Goal: Task Accomplishment & Management: Use online tool/utility

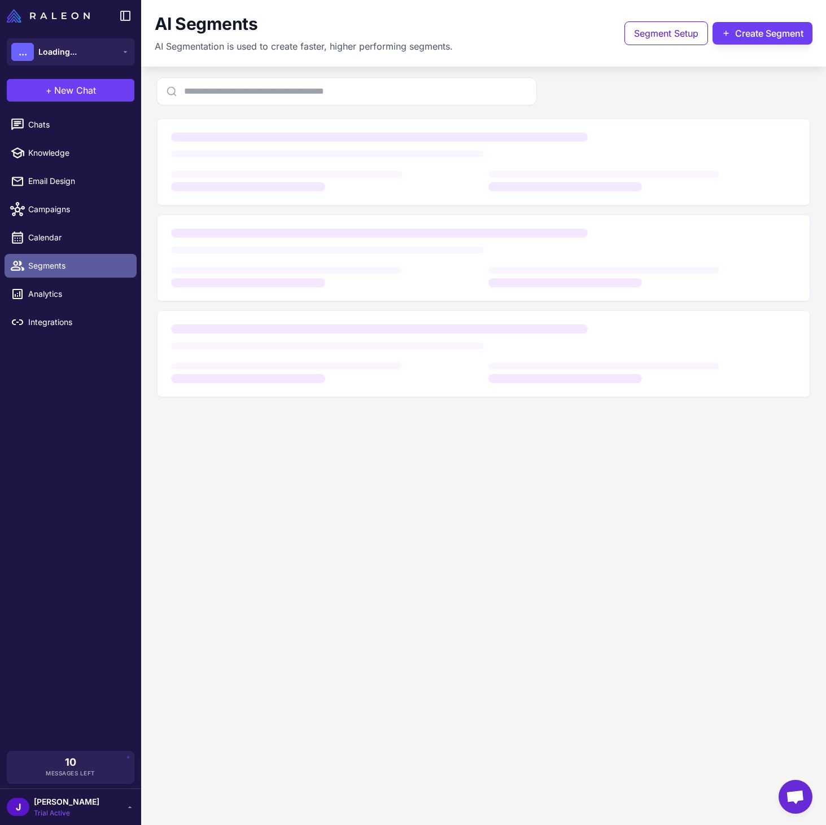
click at [57, 264] on span "Segments" at bounding box center [77, 266] width 99 height 12
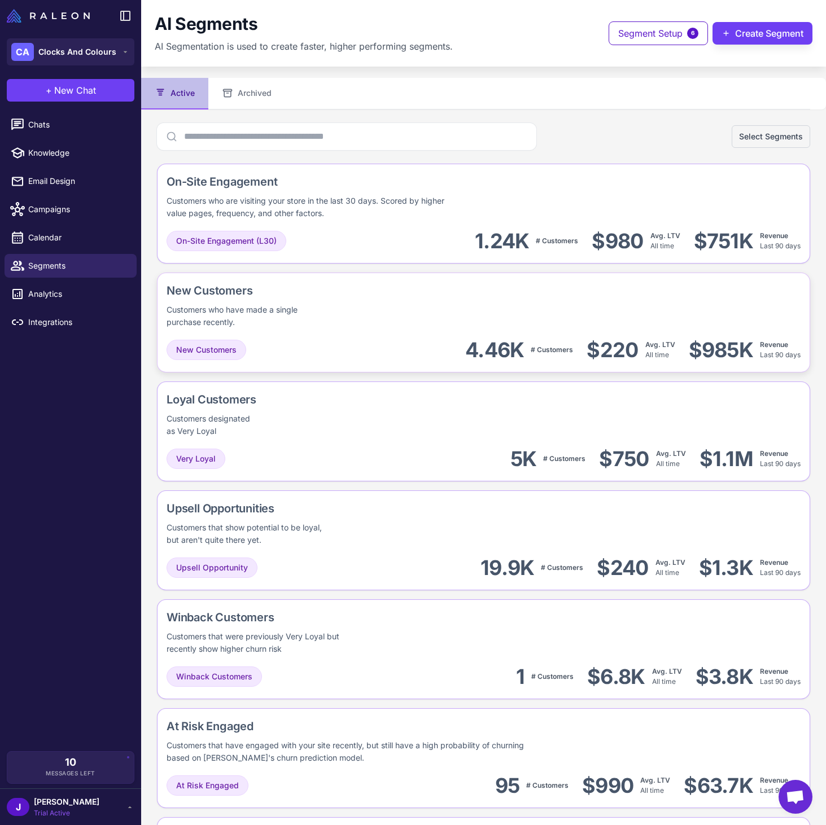
scroll to position [95, 0]
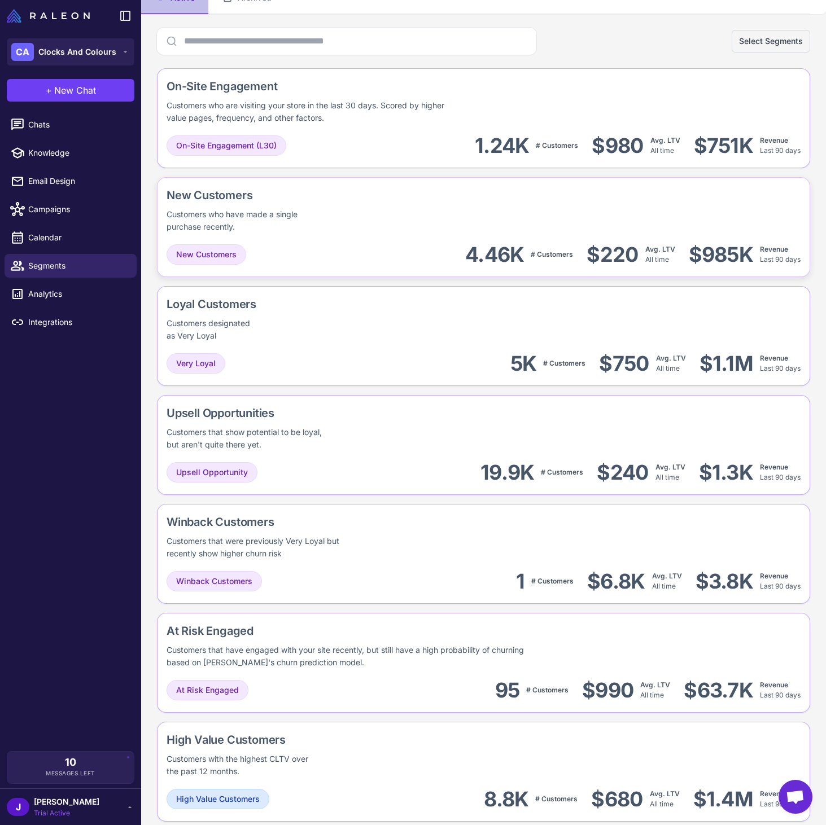
click at [393, 213] on div "New Customers Customers who have made a single purchase recently." at bounding box center [483, 210] width 634 height 46
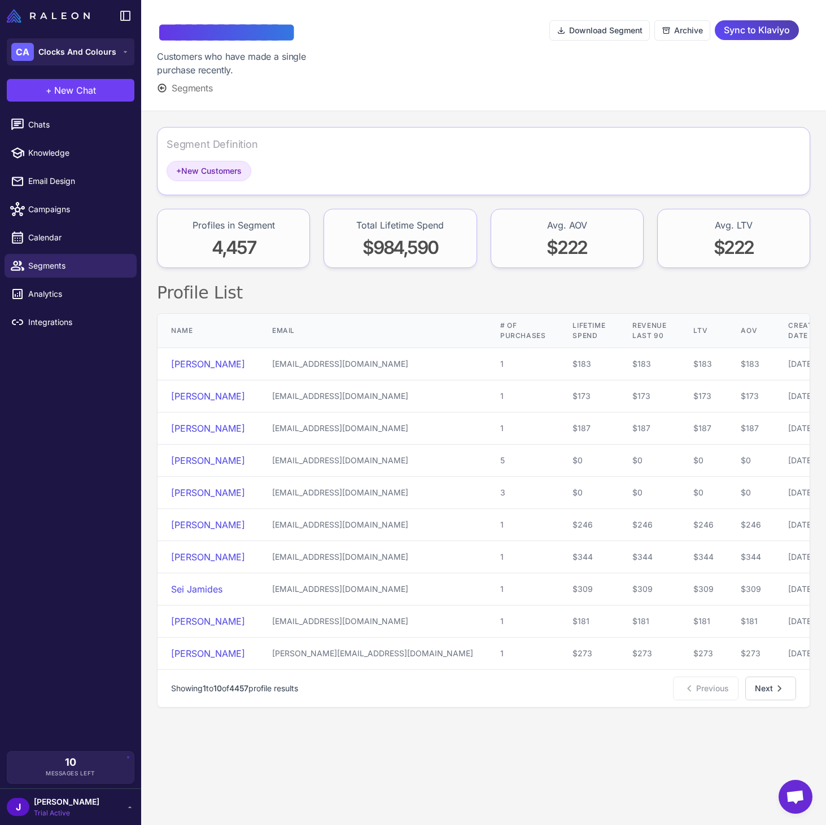
drag, startPoint x: 762, startPoint y: 30, endPoint x: 668, endPoint y: 42, distance: 95.5
click at [762, 30] on span "Sync to Klaviyo" at bounding box center [756, 30] width 66 height 20
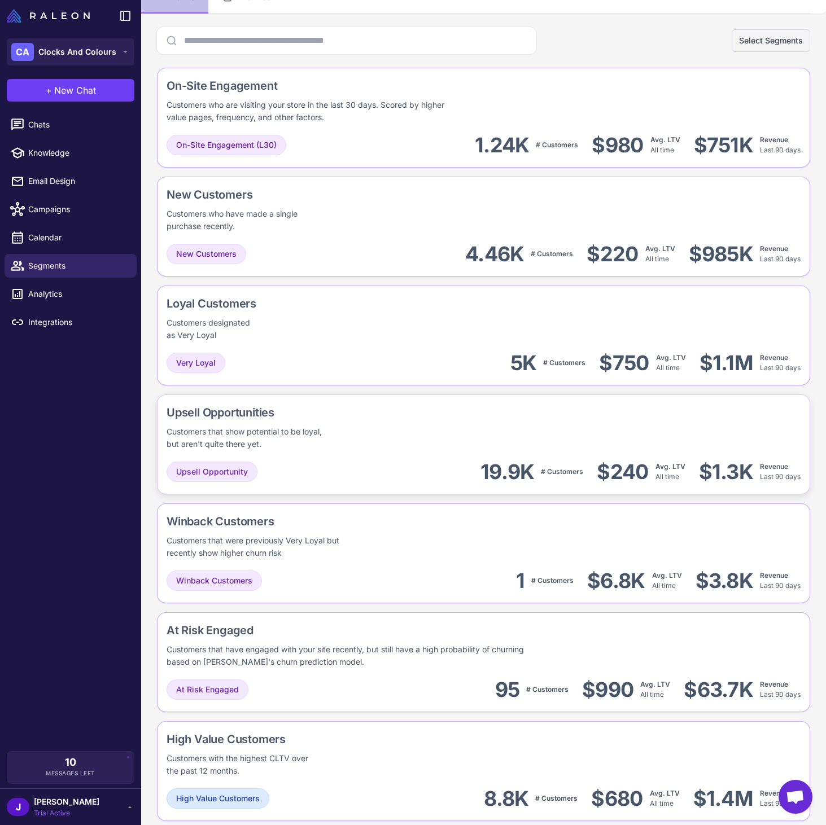
scroll to position [153, 0]
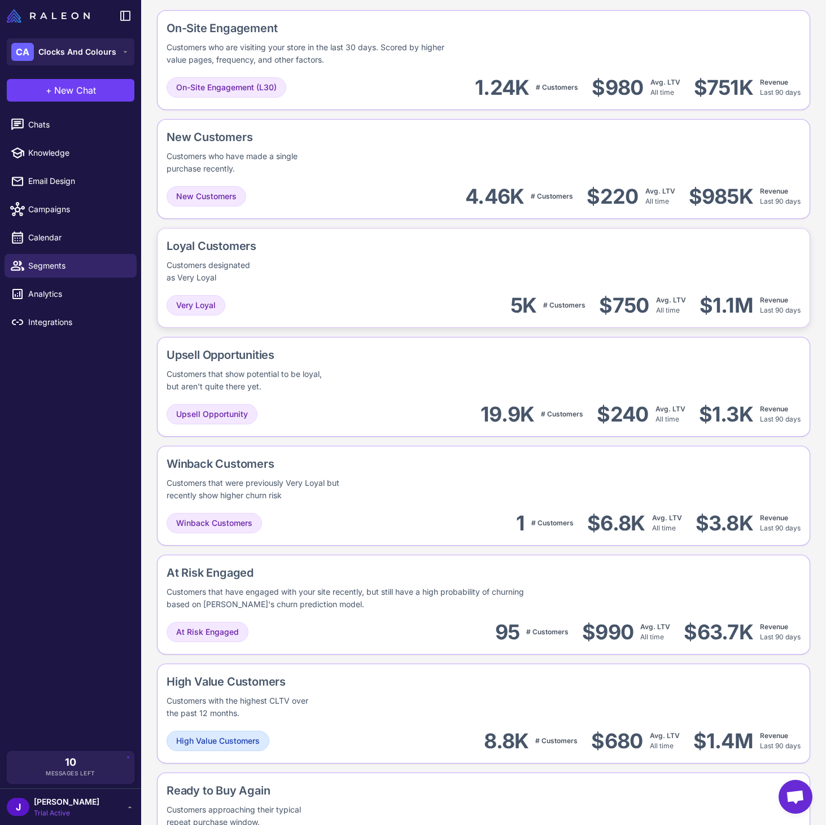
click at [318, 273] on div "Loyal Customers Customers designated as Very Loyal" at bounding box center [483, 261] width 634 height 46
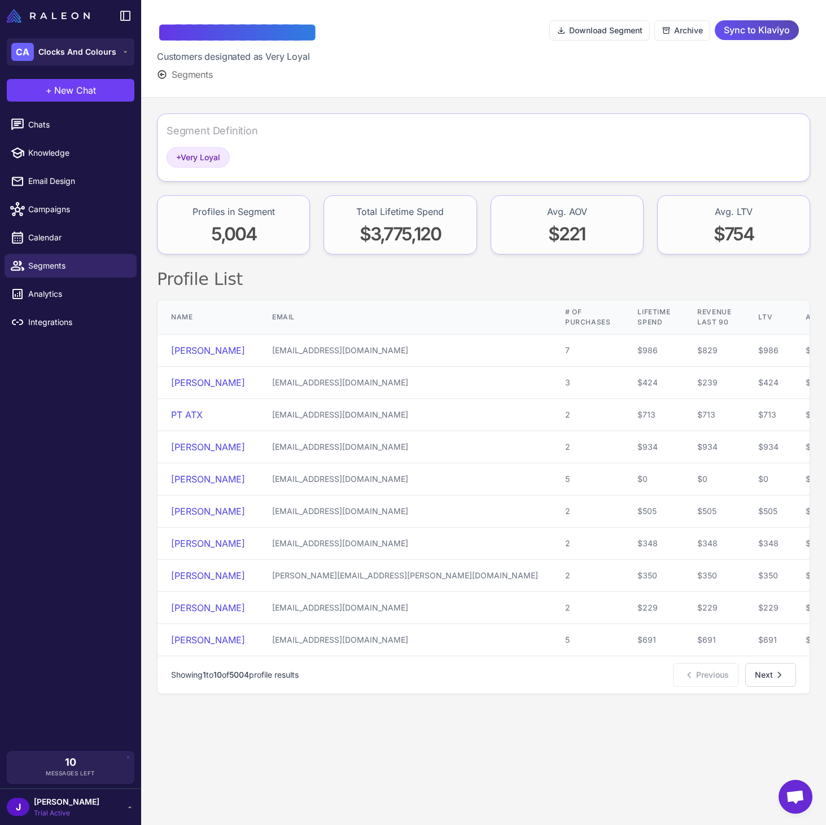
click at [763, 33] on span "Sync to Klaviyo" at bounding box center [756, 30] width 66 height 20
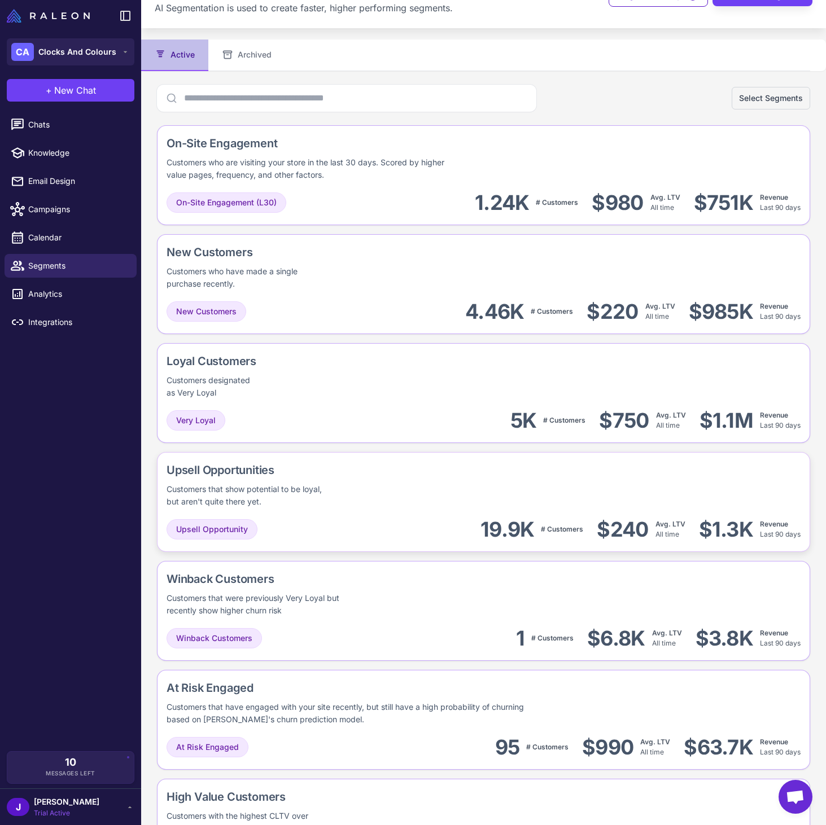
scroll to position [73, 0]
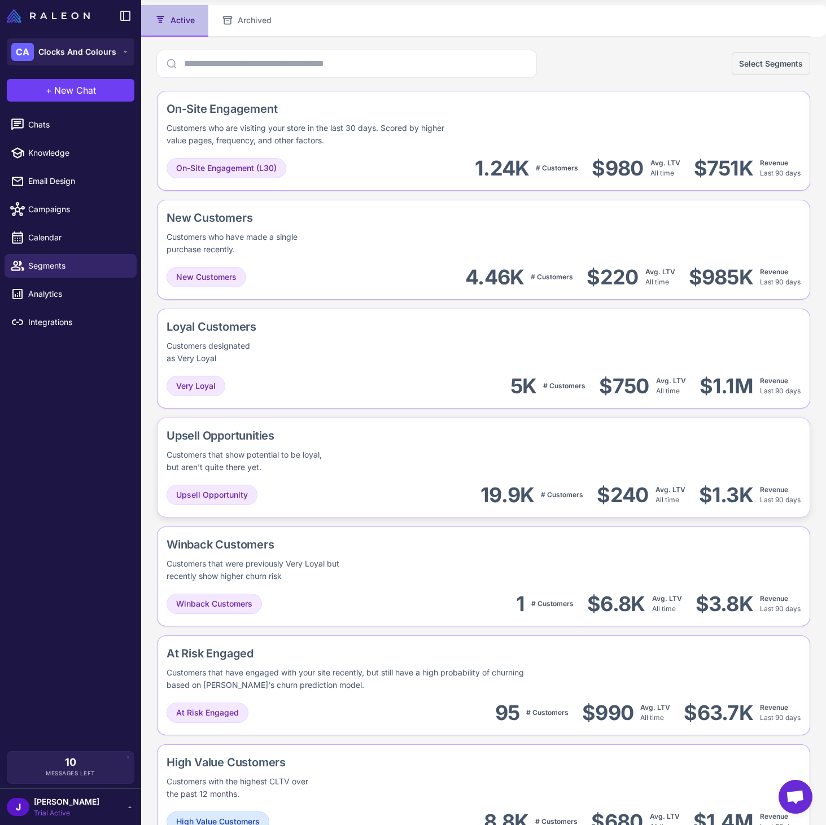
click at [305, 469] on div "Customers that show potential to be loyal, but aren't quite there yet." at bounding box center [250, 461] width 168 height 25
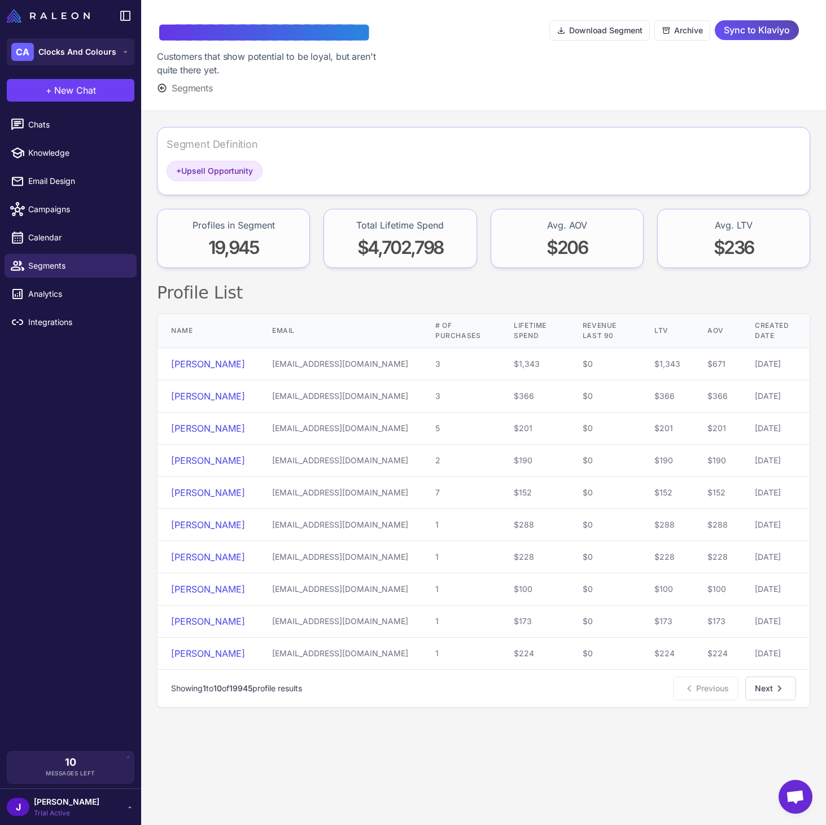
click at [762, 24] on span "Sync to Klaviyo" at bounding box center [756, 30] width 66 height 20
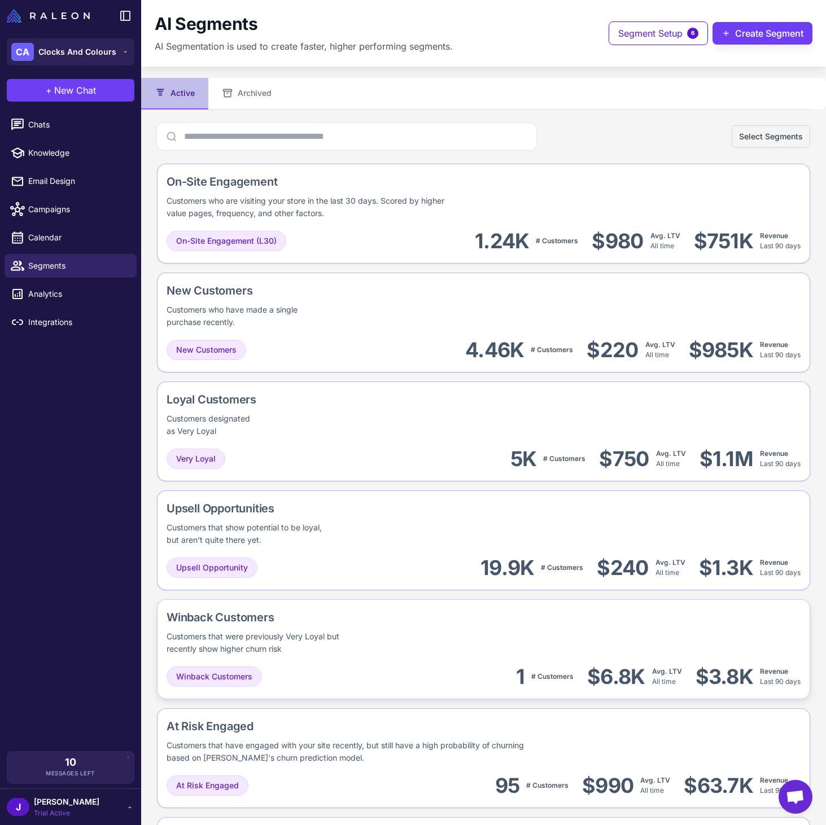
click at [305, 635] on div "Customers that were previously Very Loyal but recently show higher churn risk" at bounding box center [263, 642] width 194 height 25
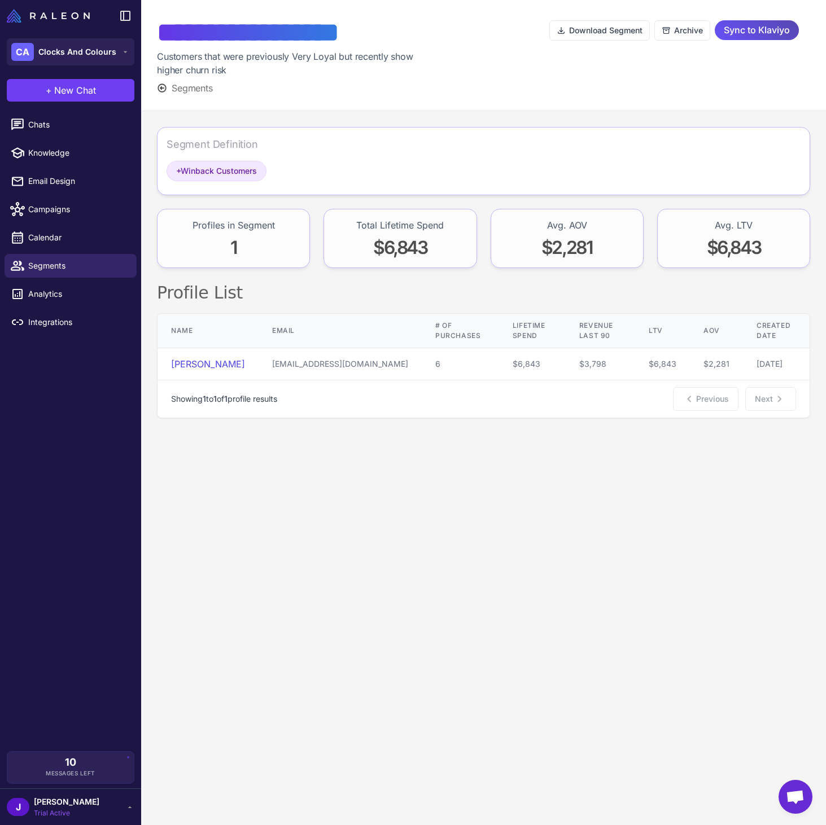
click at [766, 31] on span "Sync to Klaviyo" at bounding box center [756, 30] width 66 height 20
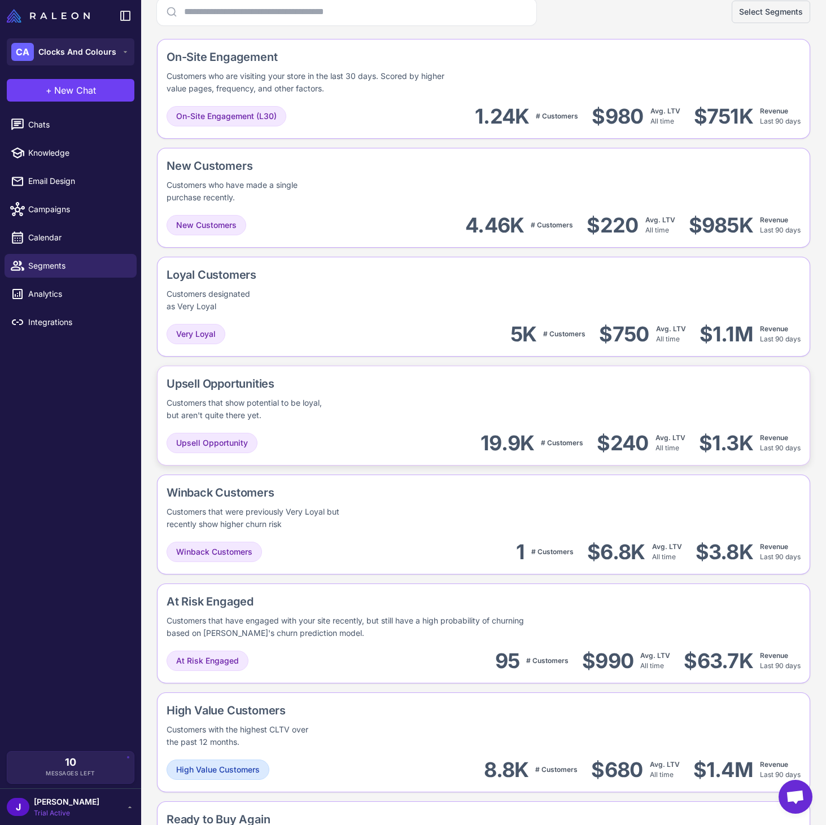
scroll to position [183, 0]
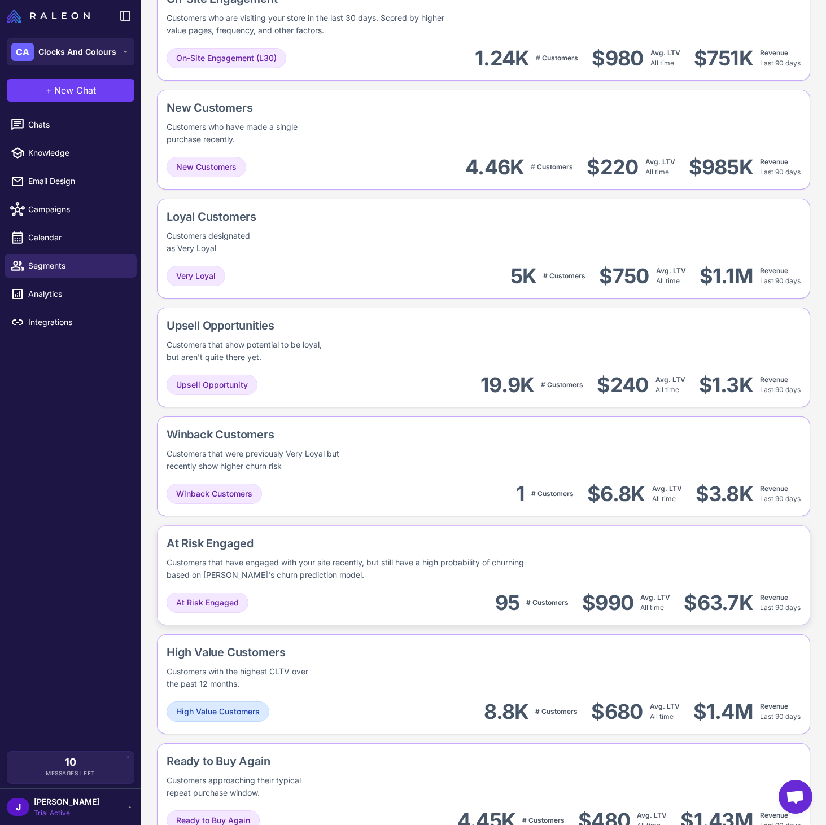
click at [332, 565] on div "Customers that have engaged with your site recently, but still have a high prob…" at bounding box center [351, 568] width 371 height 25
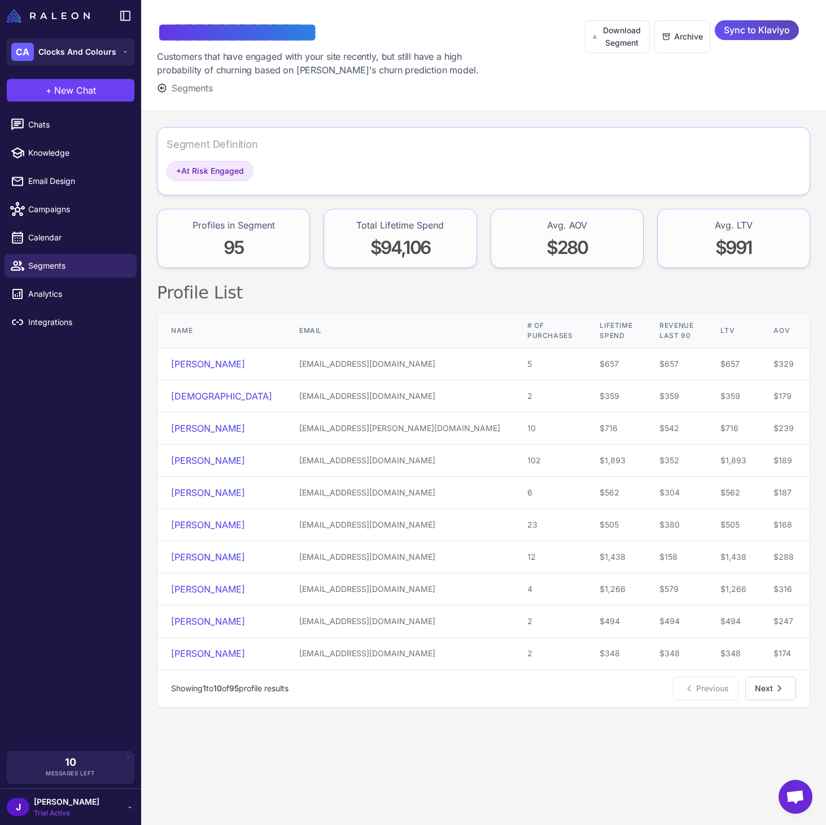
click at [753, 28] on span "Sync to Klaviyo" at bounding box center [756, 30] width 66 height 20
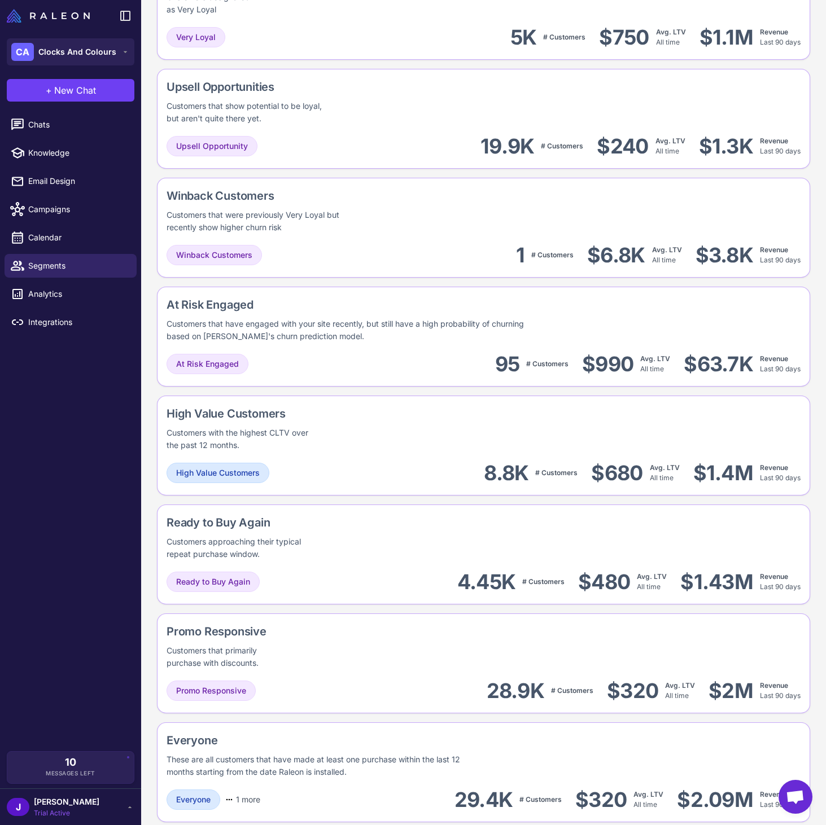
scroll to position [434, 0]
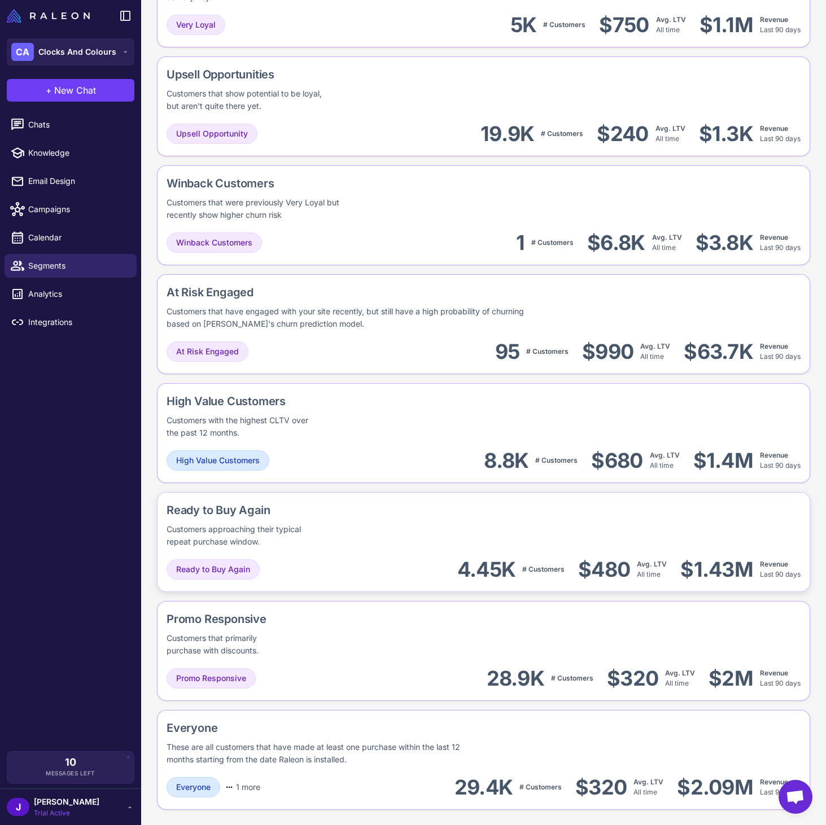
click at [327, 536] on div "Ready to Buy Again Customers approaching their typical repeat purchase window." at bounding box center [281, 525] width 230 height 46
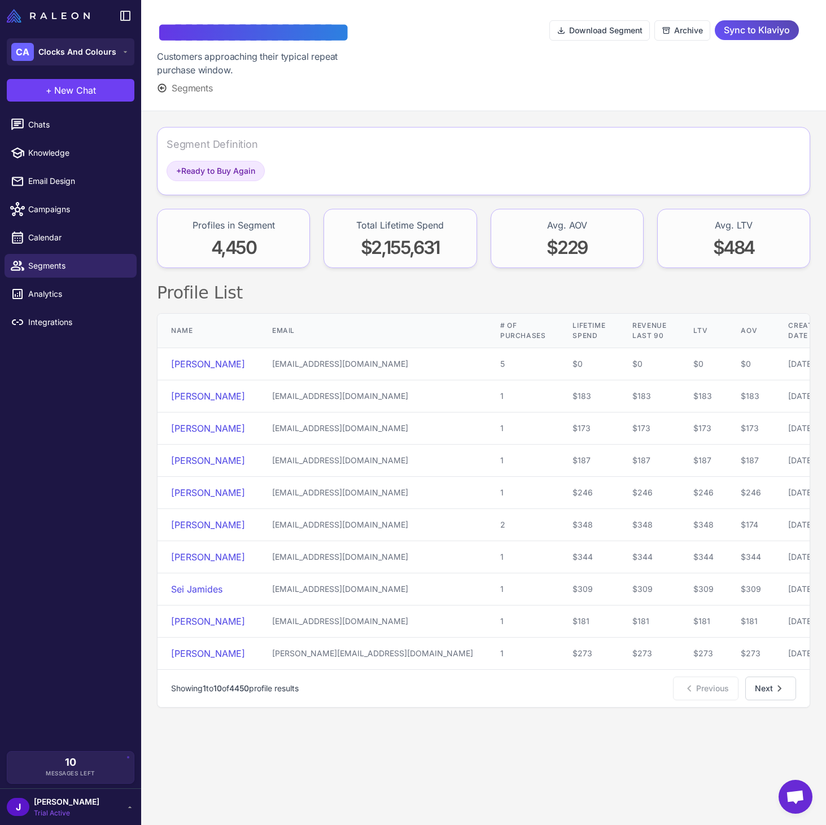
click at [764, 30] on span "Sync to Klaviyo" at bounding box center [756, 30] width 66 height 20
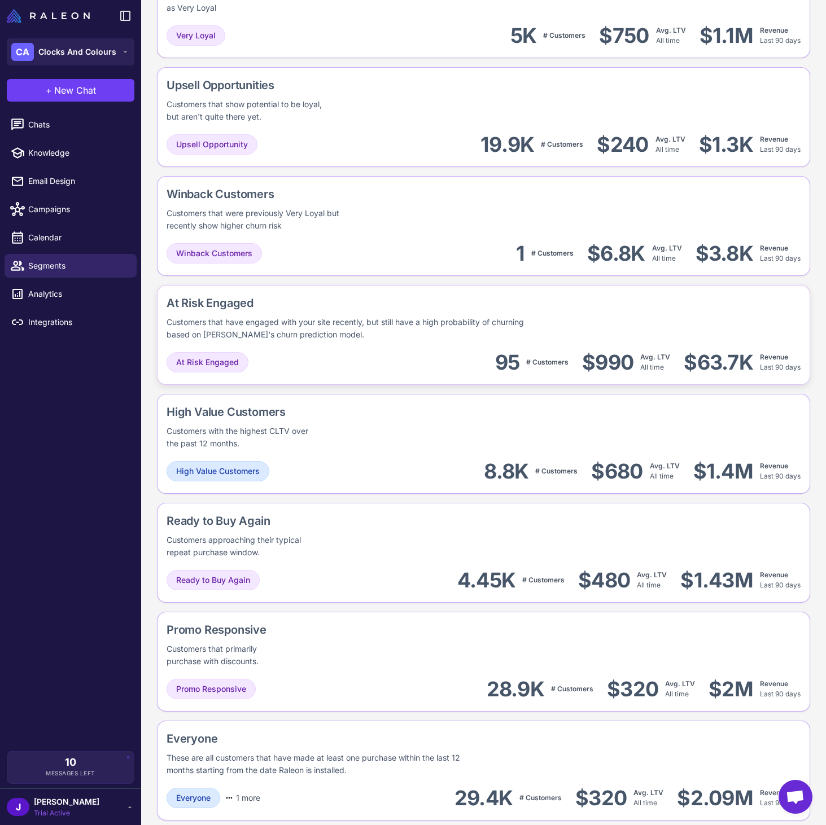
scroll to position [629, 0]
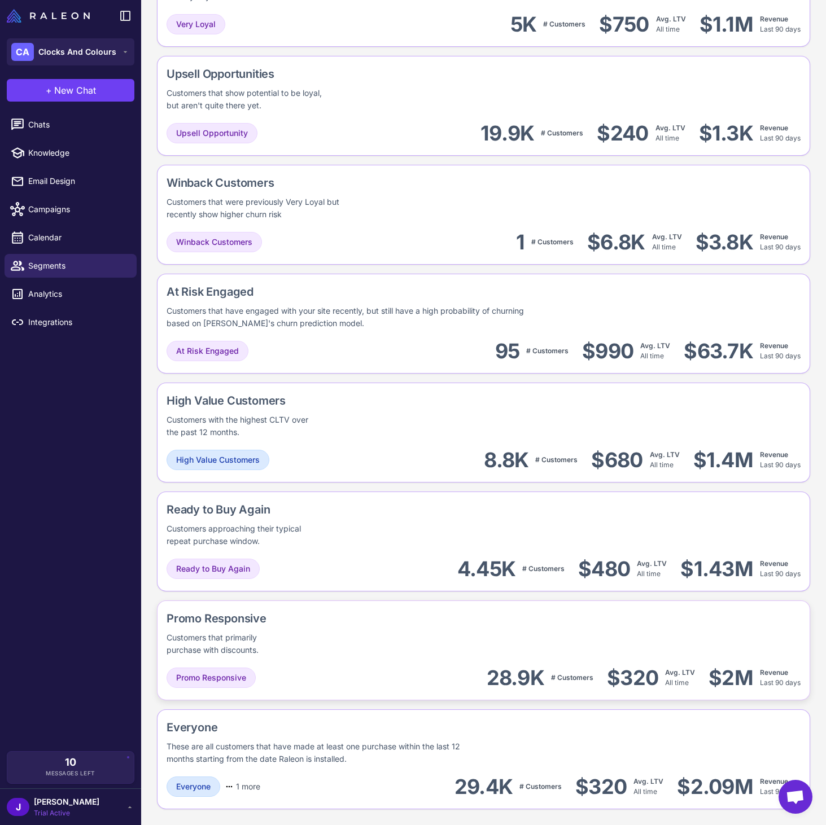
click at [313, 652] on div "Promo Responsive Customers that primarily purchase with discounts." at bounding box center [258, 633] width 185 height 46
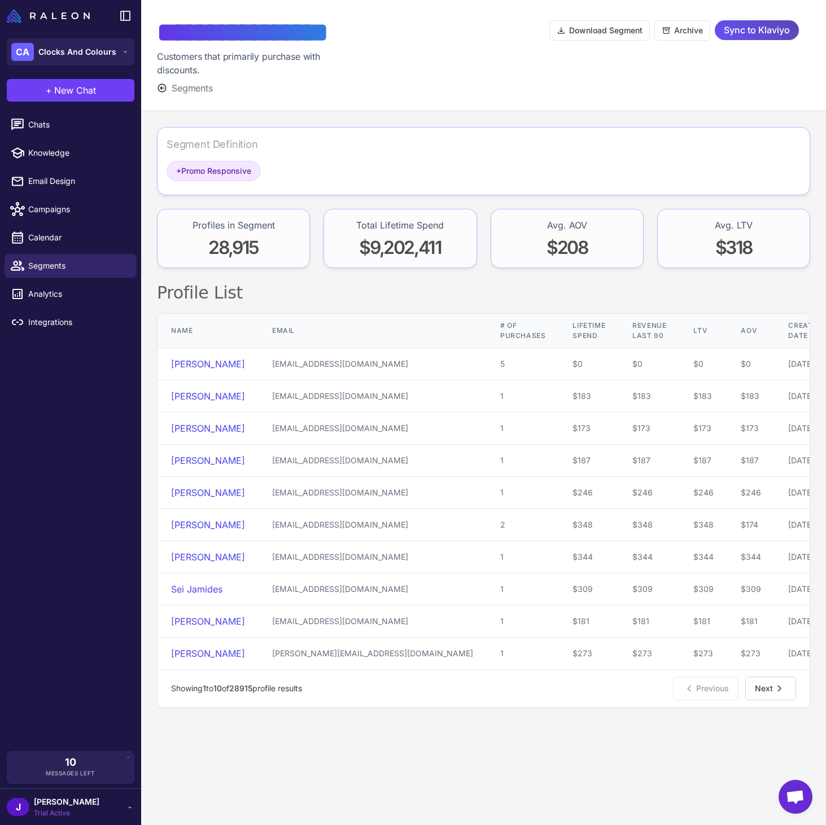
click at [771, 32] on span "Sync to Klaviyo" at bounding box center [756, 30] width 66 height 20
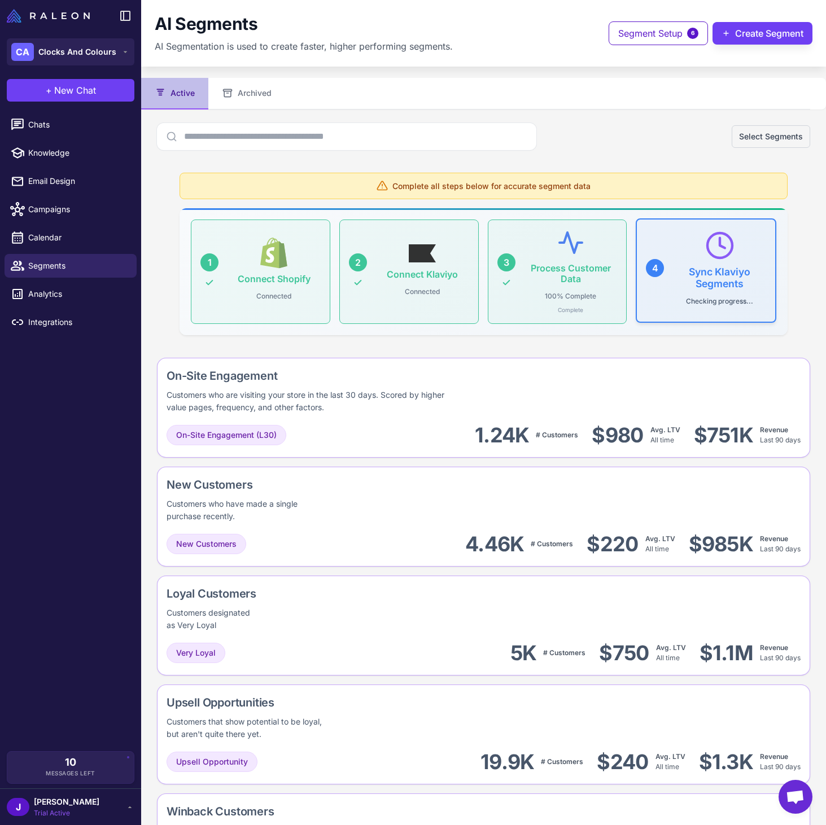
click at [740, 300] on p "Checking progress..." at bounding box center [719, 301] width 76 height 15
click at [257, 95] on button "Archived" at bounding box center [246, 94] width 77 height 32
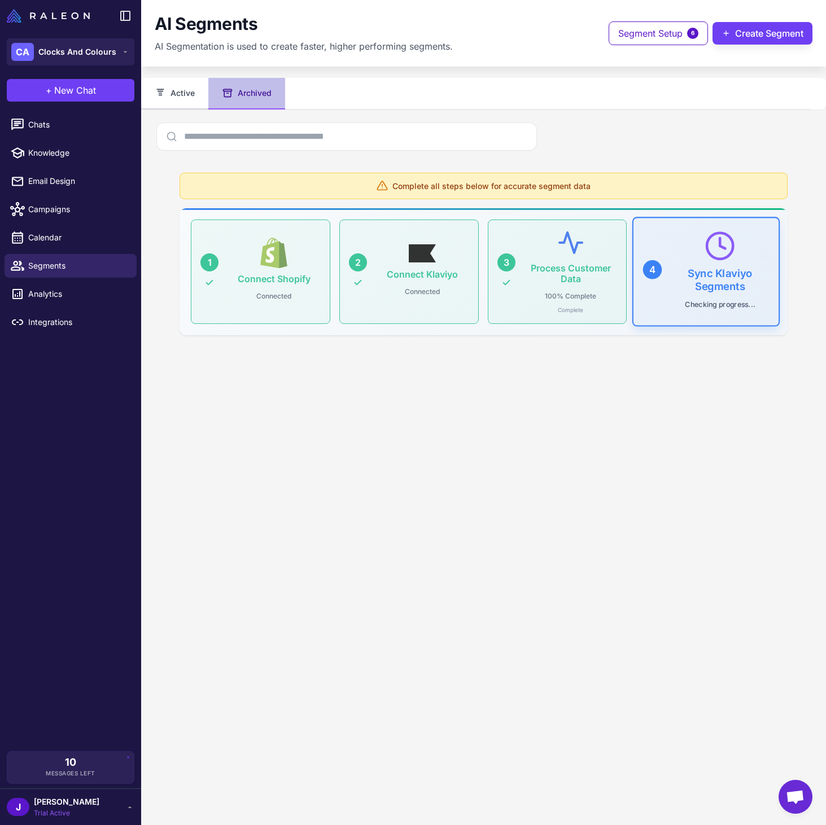
click at [157, 90] on icon at bounding box center [160, 92] width 7 height 6
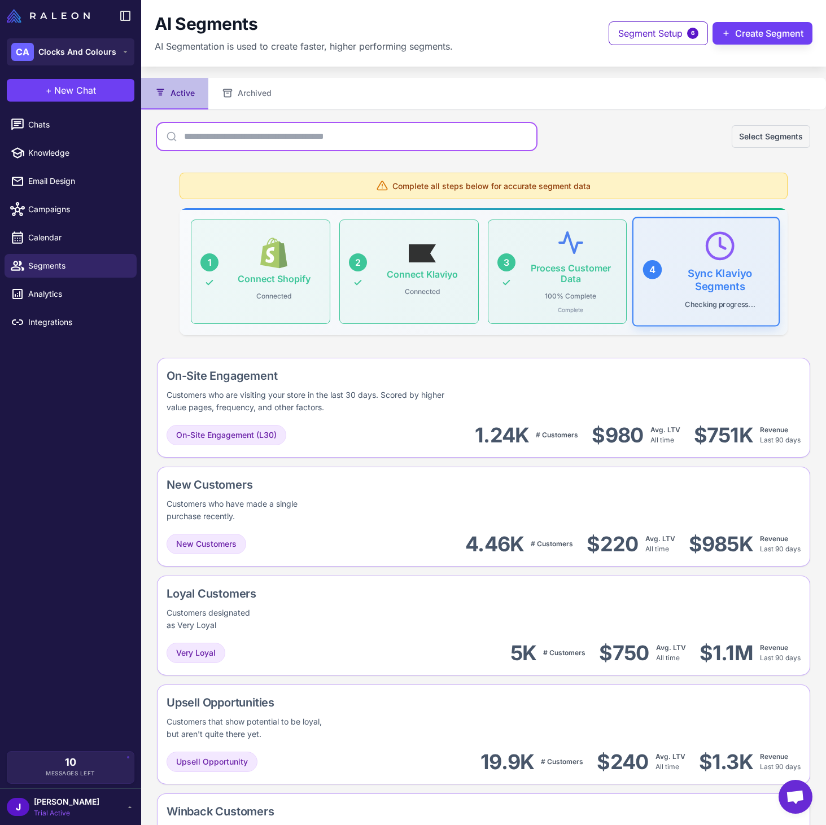
click at [290, 142] on input "text" at bounding box center [346, 136] width 379 height 27
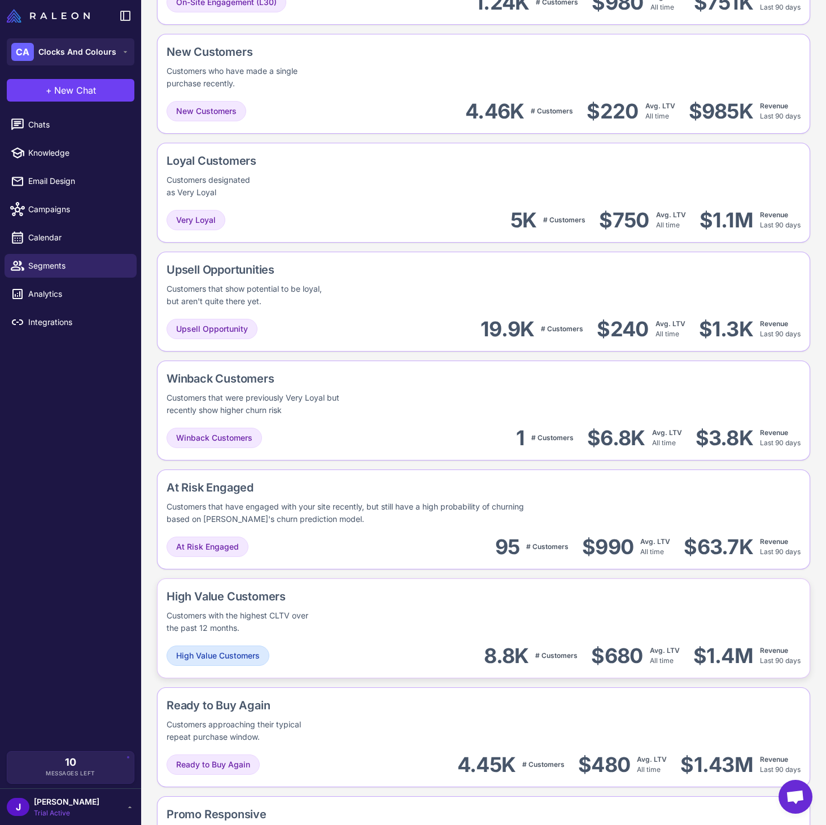
scroll to position [375, 0]
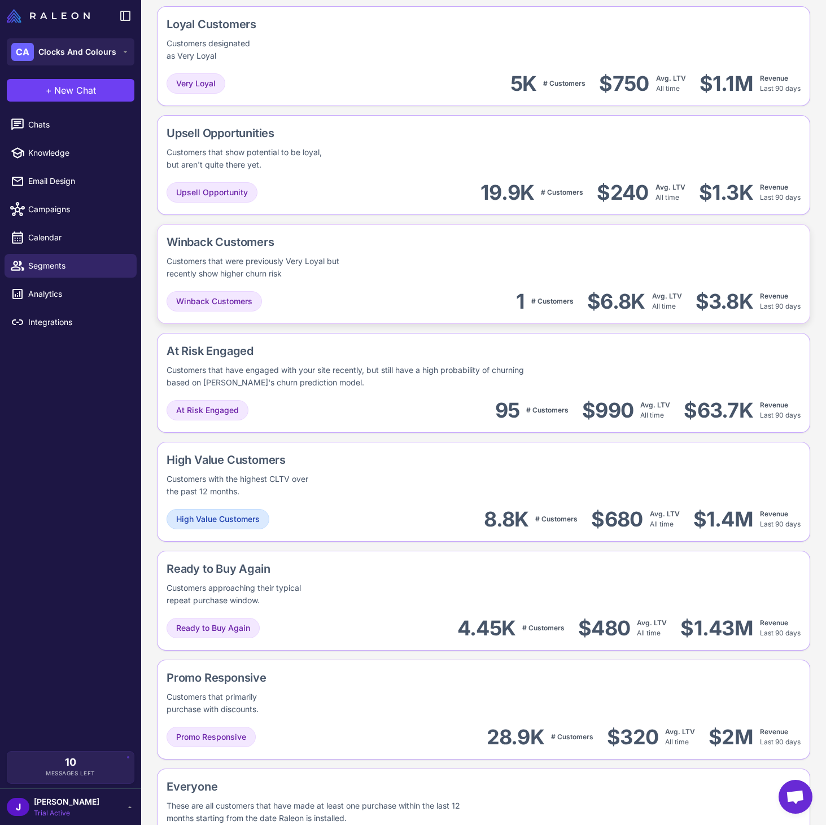
click at [561, 286] on div "Winback Customers Customers that were previously Very Loyal but recently show h…" at bounding box center [483, 274] width 653 height 100
